Goal: Use online tool/utility: Use online tool/utility

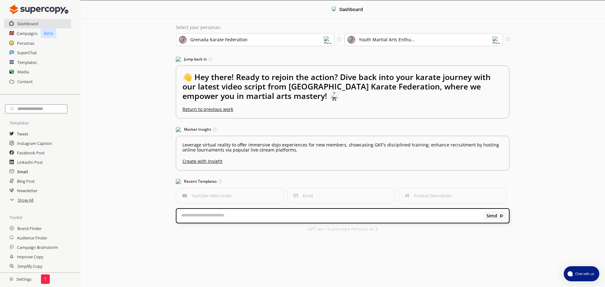
click at [25, 172] on h2 "Email" at bounding box center [22, 171] width 11 height 9
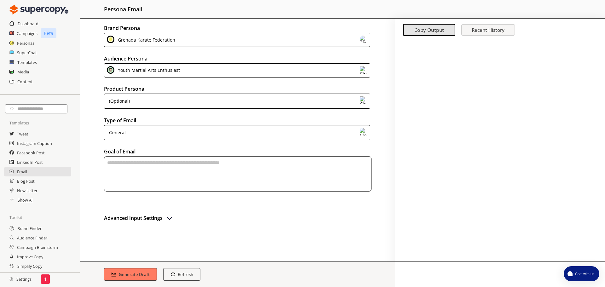
click at [264, 37] on div "Grenada Karate Federation" at bounding box center [237, 40] width 266 height 14
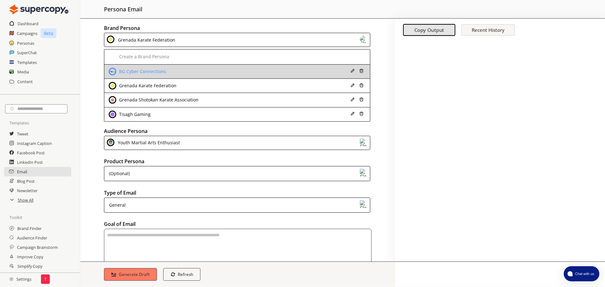
click at [174, 70] on div "BG Cyber Connections" at bounding box center [213, 72] width 209 height 8
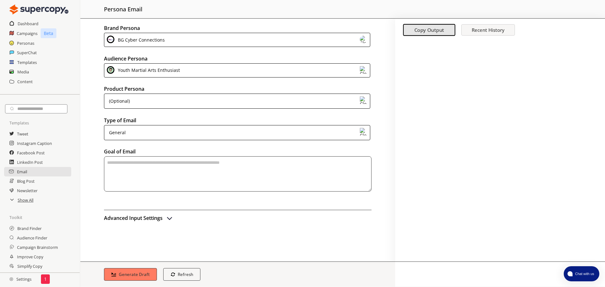
click at [171, 70] on div "Youth Martial Arts Enthusiast" at bounding box center [148, 70] width 64 height 9
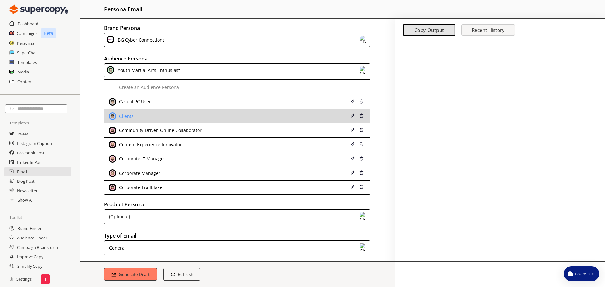
click at [141, 110] on li "Clients" at bounding box center [237, 116] width 266 height 14
click at [161, 117] on div "Clients" at bounding box center [213, 116] width 209 height 8
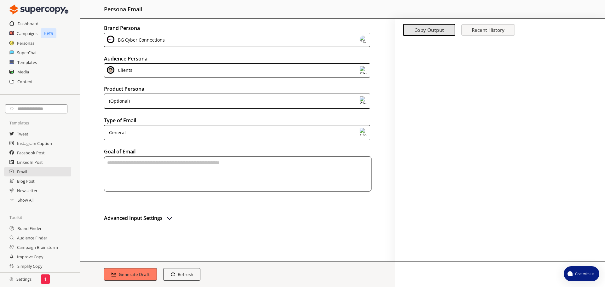
click at [157, 100] on div "(Optional)" at bounding box center [237, 101] width 266 height 15
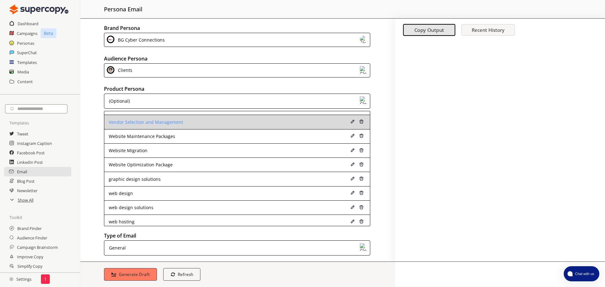
scroll to position [412, 0]
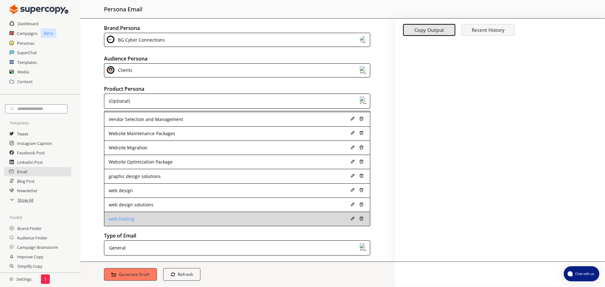
click at [146, 217] on div "web hosting" at bounding box center [213, 218] width 209 height 5
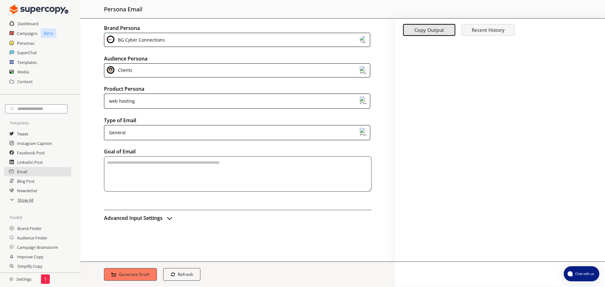
click at [143, 171] on textarea "textarea-textarea" at bounding box center [237, 173] width 267 height 35
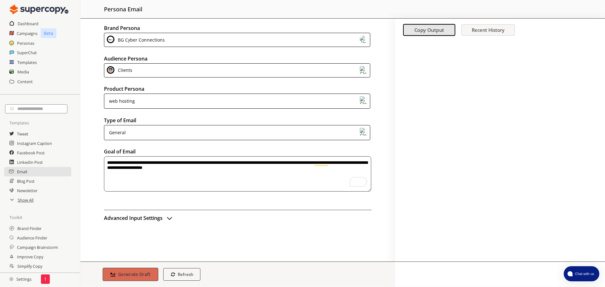
type textarea "**********"
click at [130, 272] on b "Generate Draft" at bounding box center [134, 274] width 32 height 6
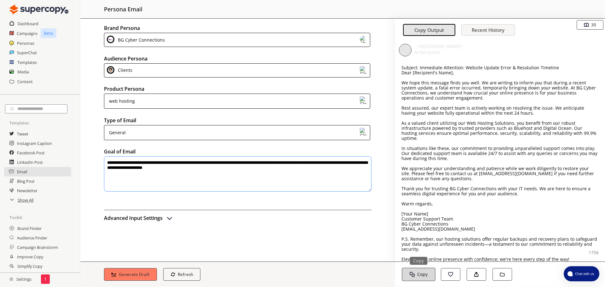
click at [423, 273] on b "Copy" at bounding box center [422, 274] width 10 height 6
